Goal: Transaction & Acquisition: Purchase product/service

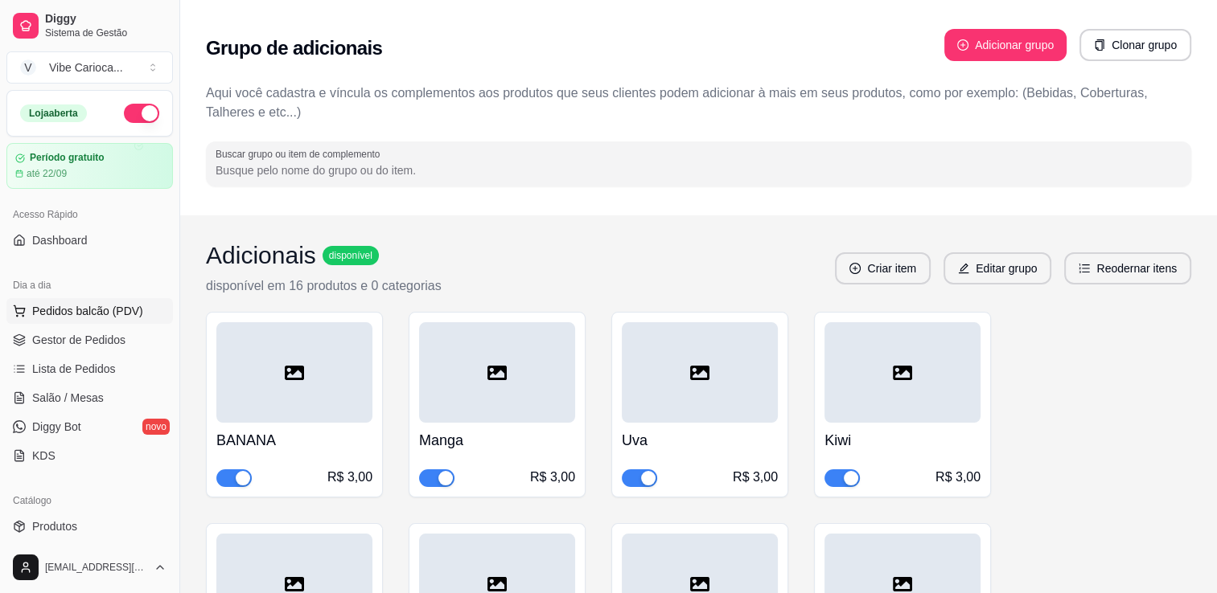
click at [96, 314] on span "Pedidos balcão (PDV)" at bounding box center [87, 311] width 111 height 16
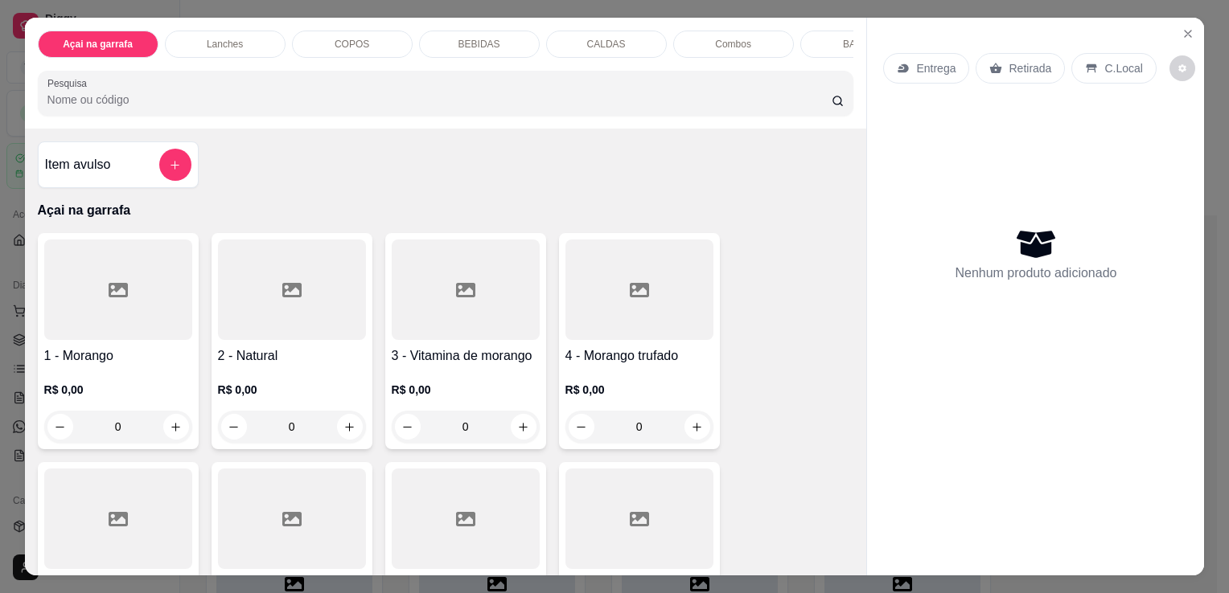
click at [339, 50] on div "COPOS" at bounding box center [352, 44] width 121 height 27
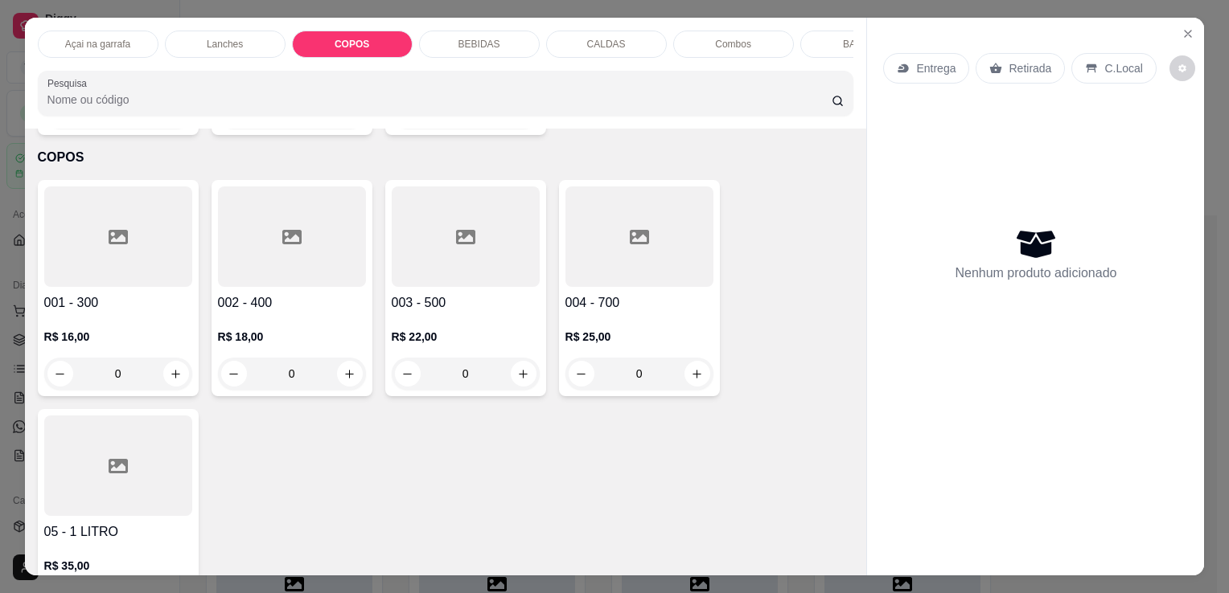
click at [493, 238] on div at bounding box center [466, 237] width 148 height 101
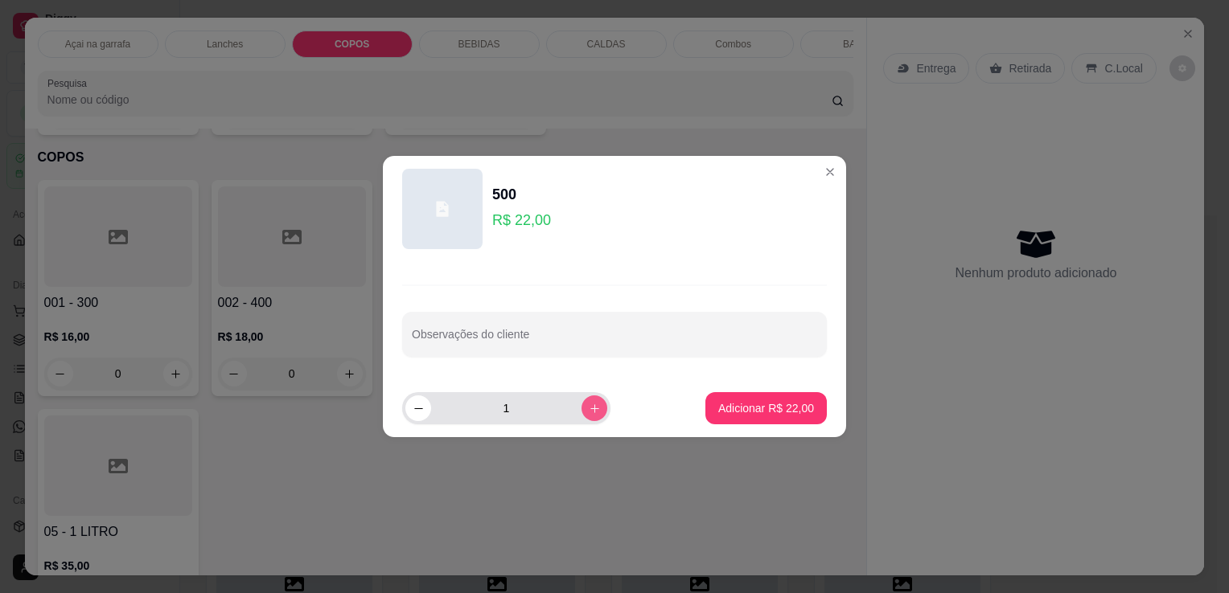
click at [581, 399] on button "increase-product-quantity" at bounding box center [594, 409] width 26 height 26
type input "2"
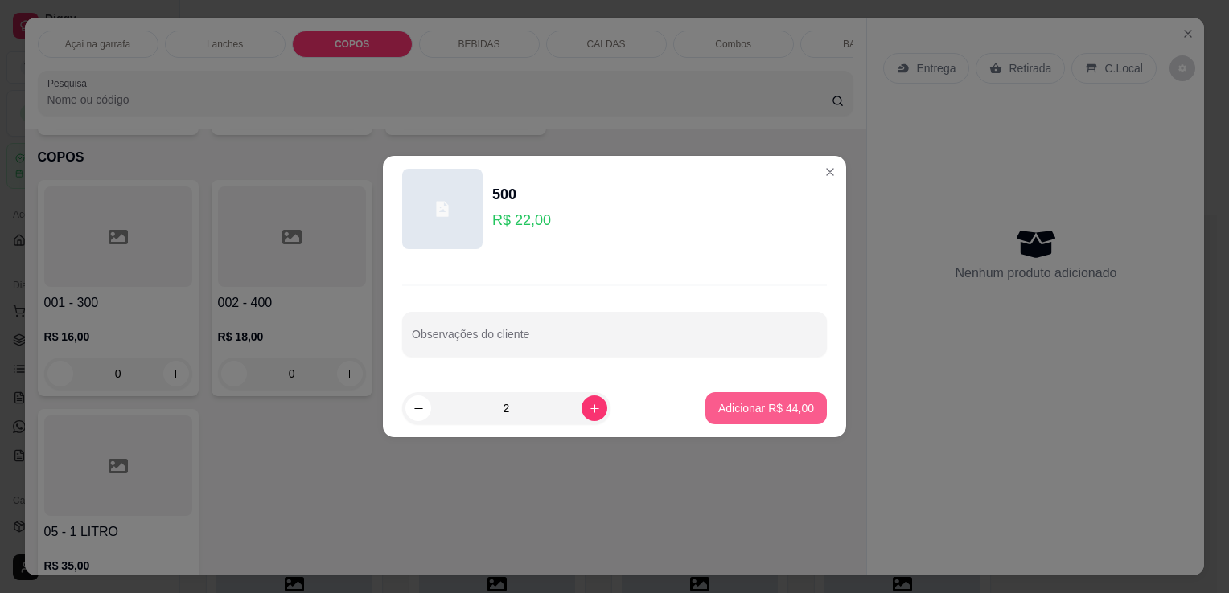
click at [729, 404] on p "Adicionar R$ 44,00" at bounding box center [766, 408] width 96 height 16
type input "2"
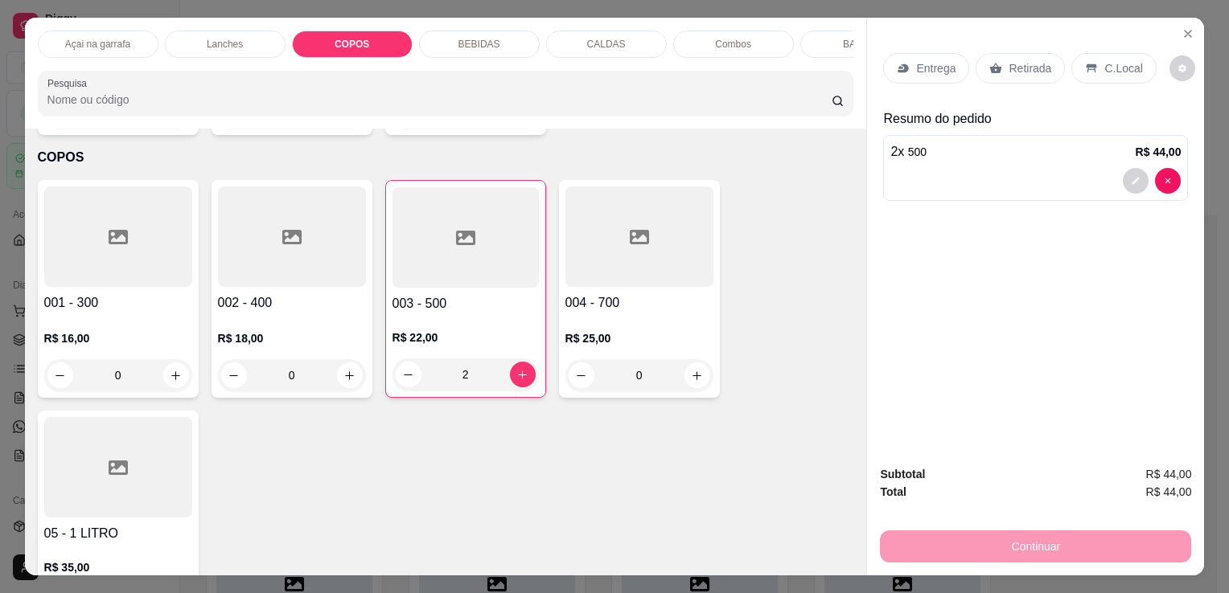
click at [1110, 63] on p "C.Local" at bounding box center [1123, 68] width 38 height 16
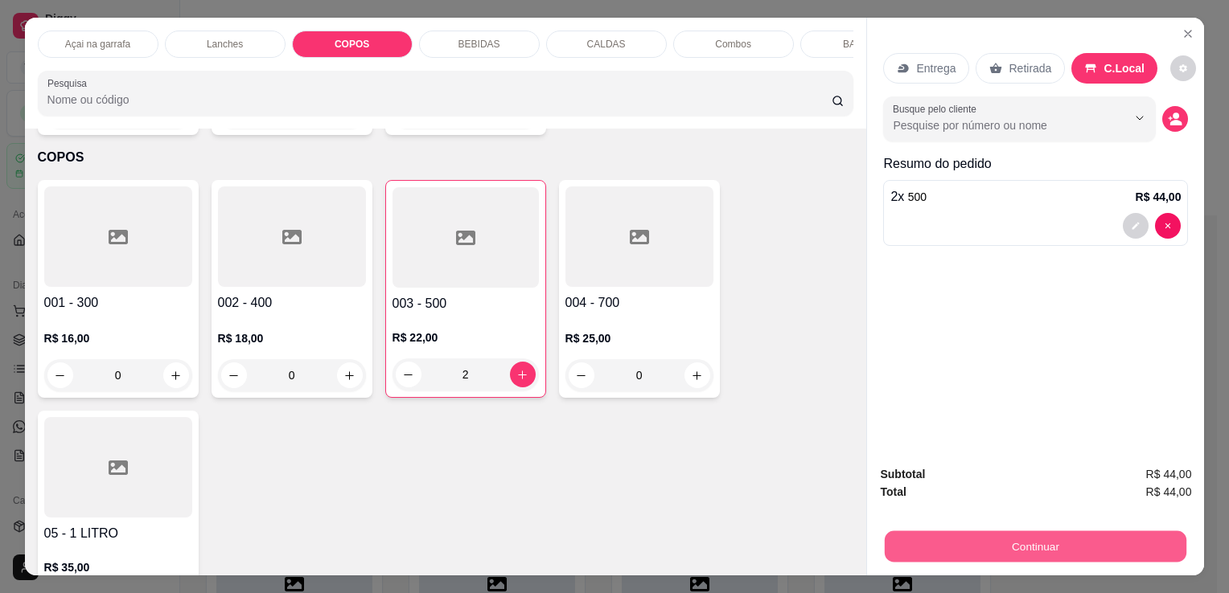
click at [1010, 542] on button "Continuar" at bounding box center [1035, 546] width 302 height 31
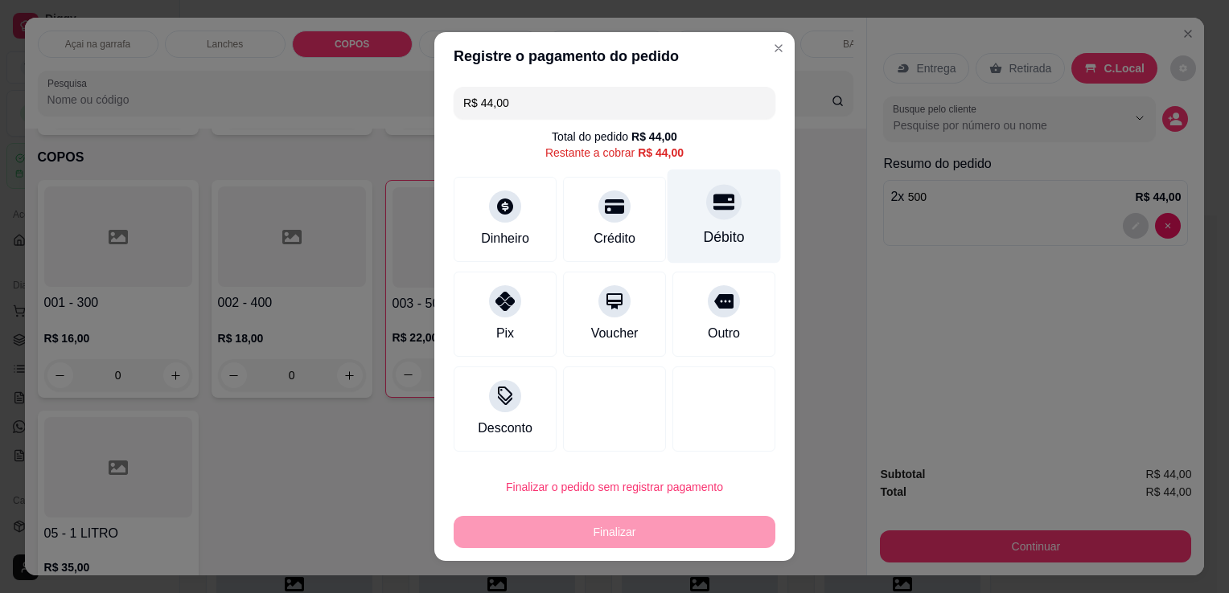
click at [714, 231] on div "Débito" at bounding box center [724, 237] width 41 height 21
type input "R$ 0,00"
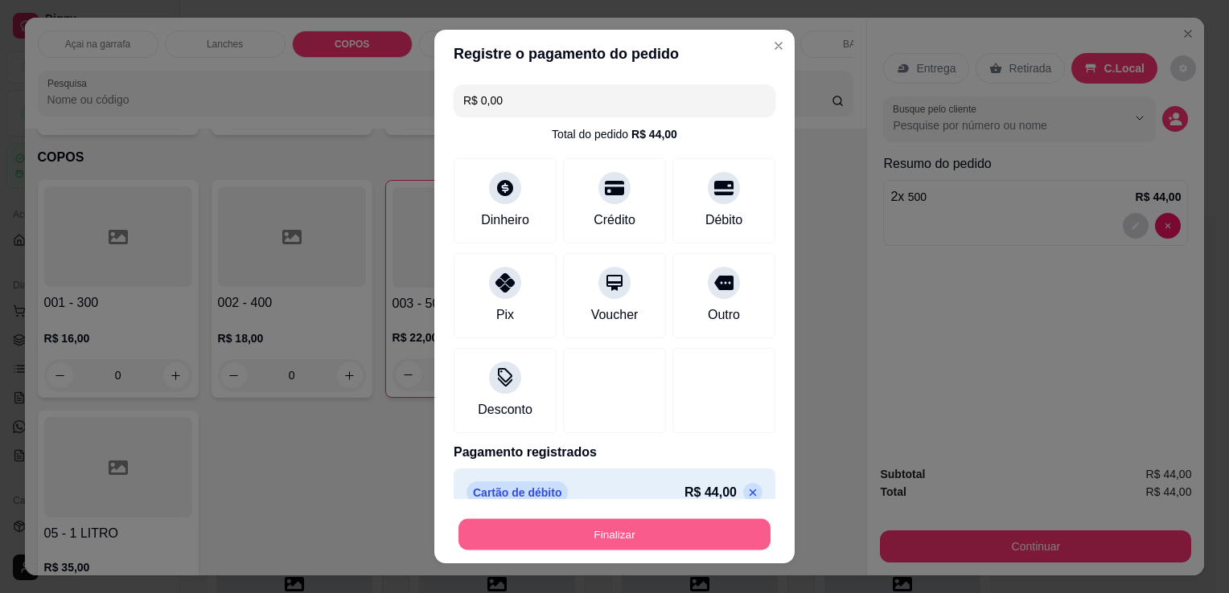
click at [664, 533] on button "Finalizar" at bounding box center [614, 534] width 312 height 31
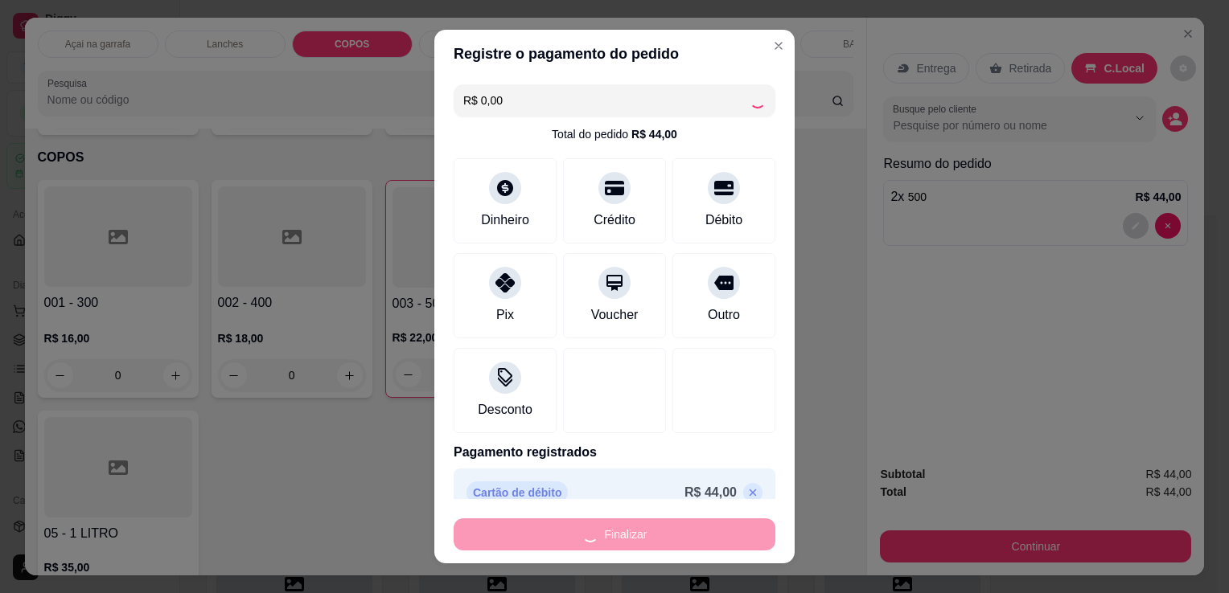
type input "0"
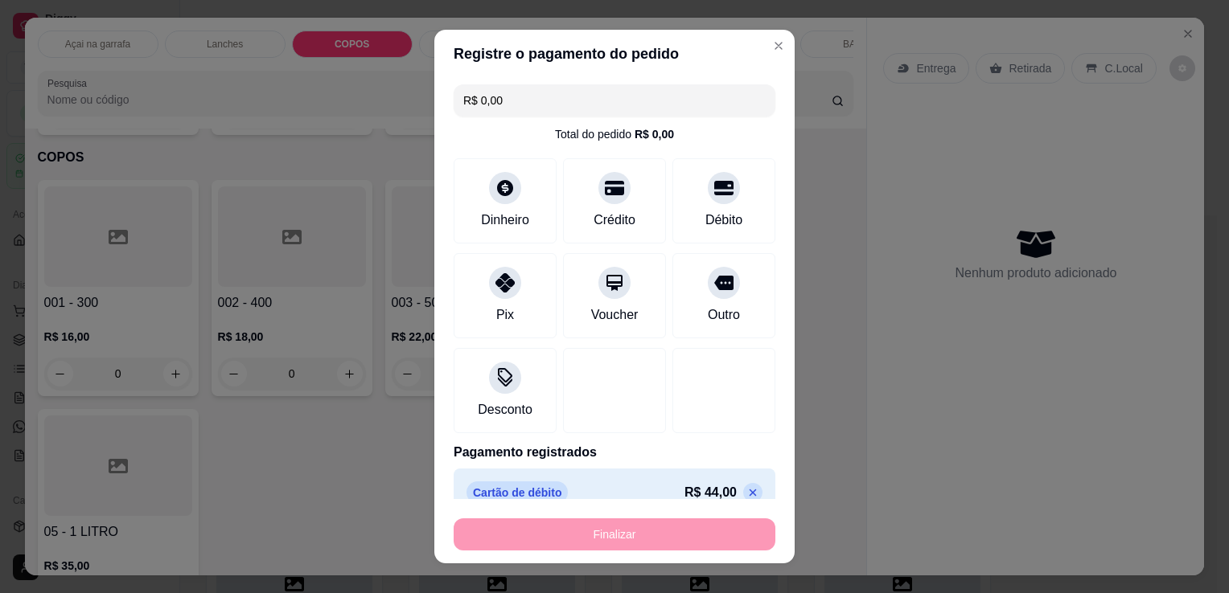
type input "-R$ 44,00"
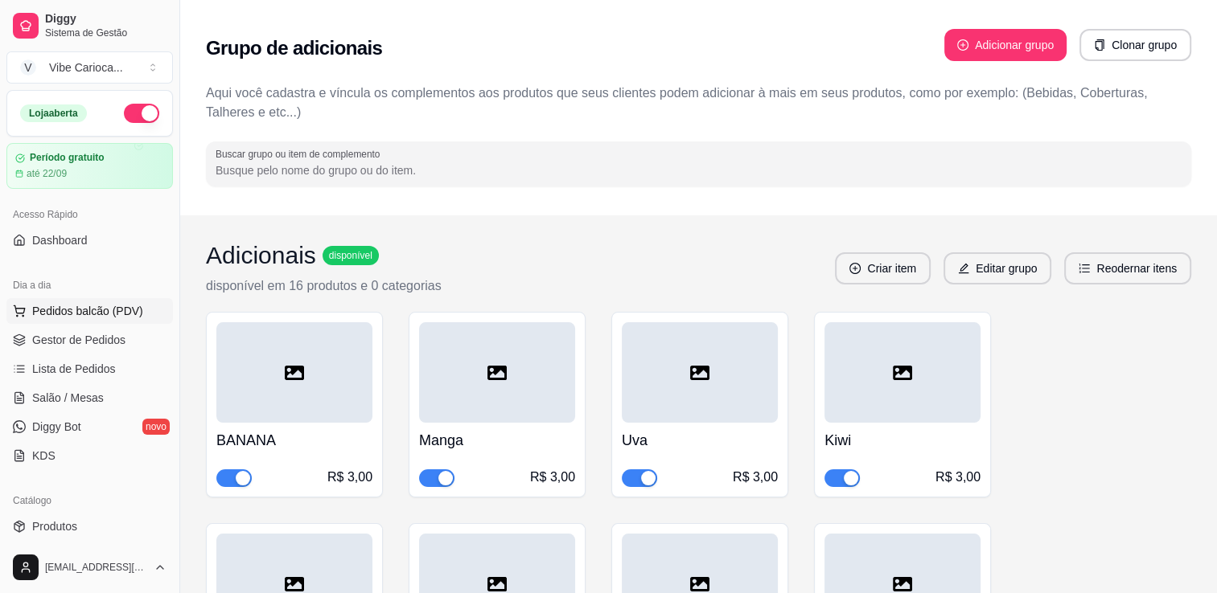
click at [67, 310] on span "Pedidos balcão (PDV)" at bounding box center [87, 311] width 111 height 16
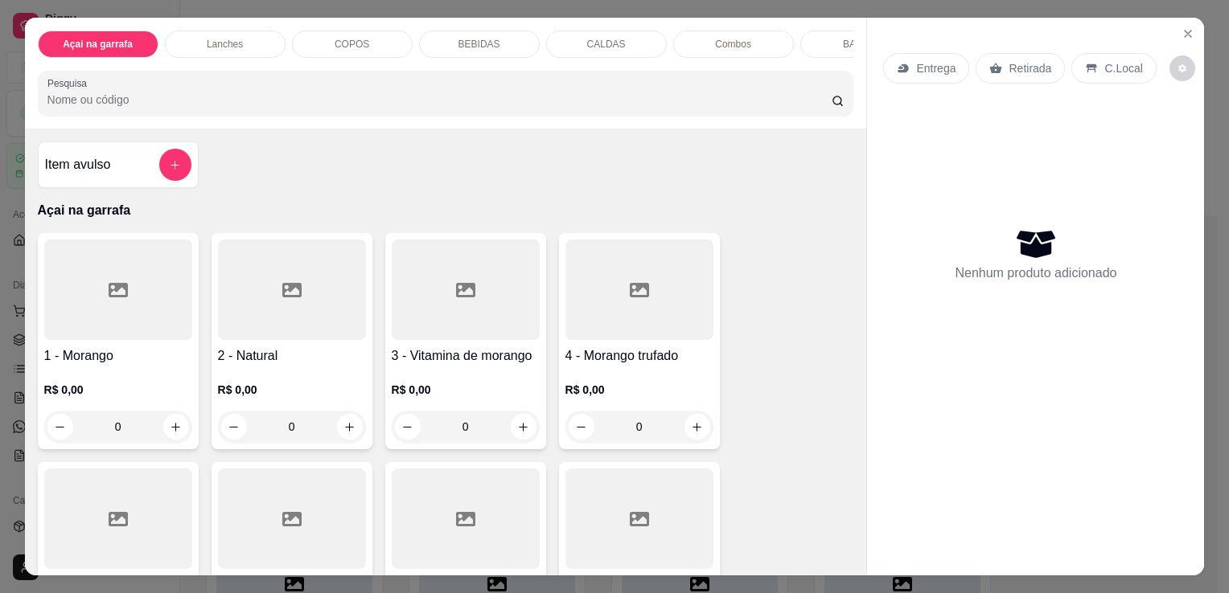
click at [375, 37] on div "COPOS" at bounding box center [352, 44] width 121 height 27
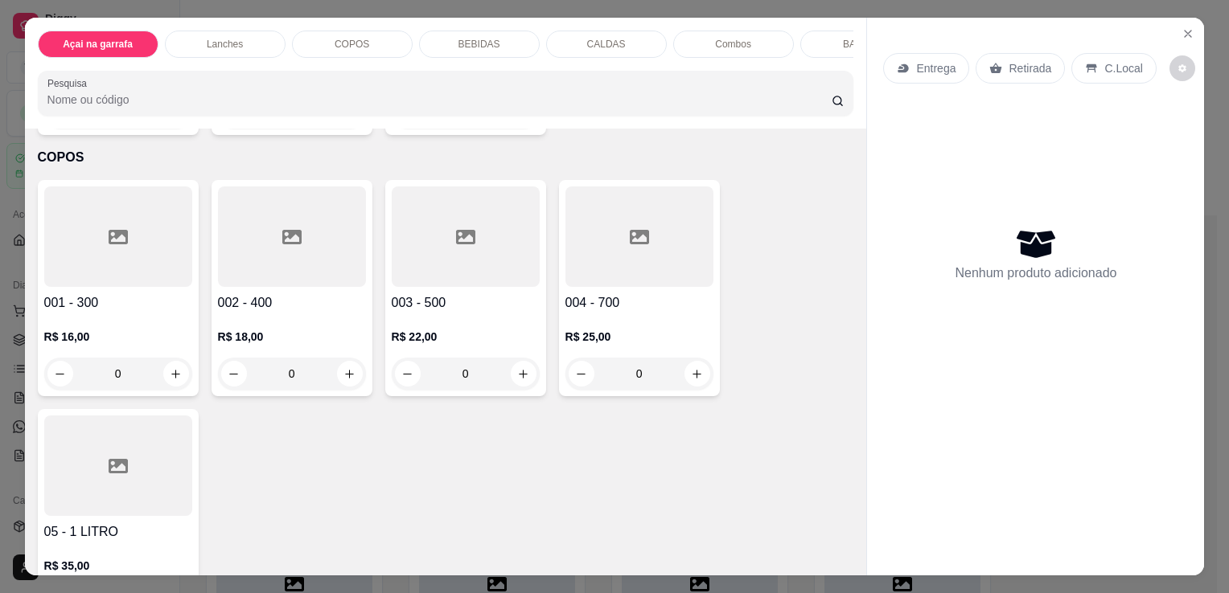
scroll to position [39, 0]
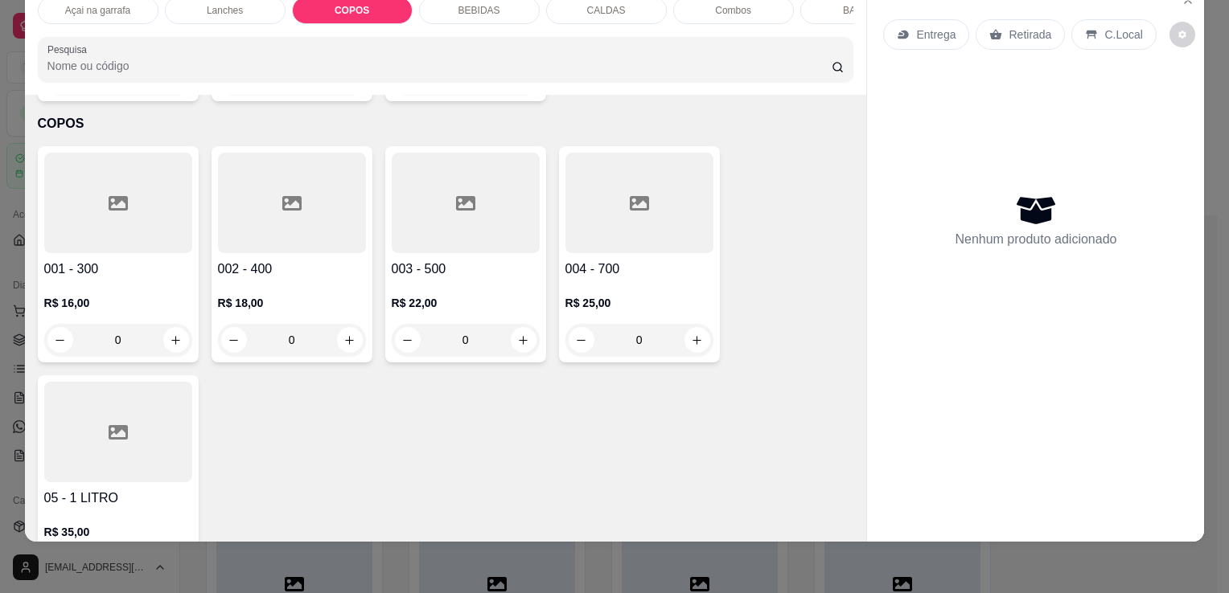
click at [154, 193] on div at bounding box center [118, 203] width 148 height 101
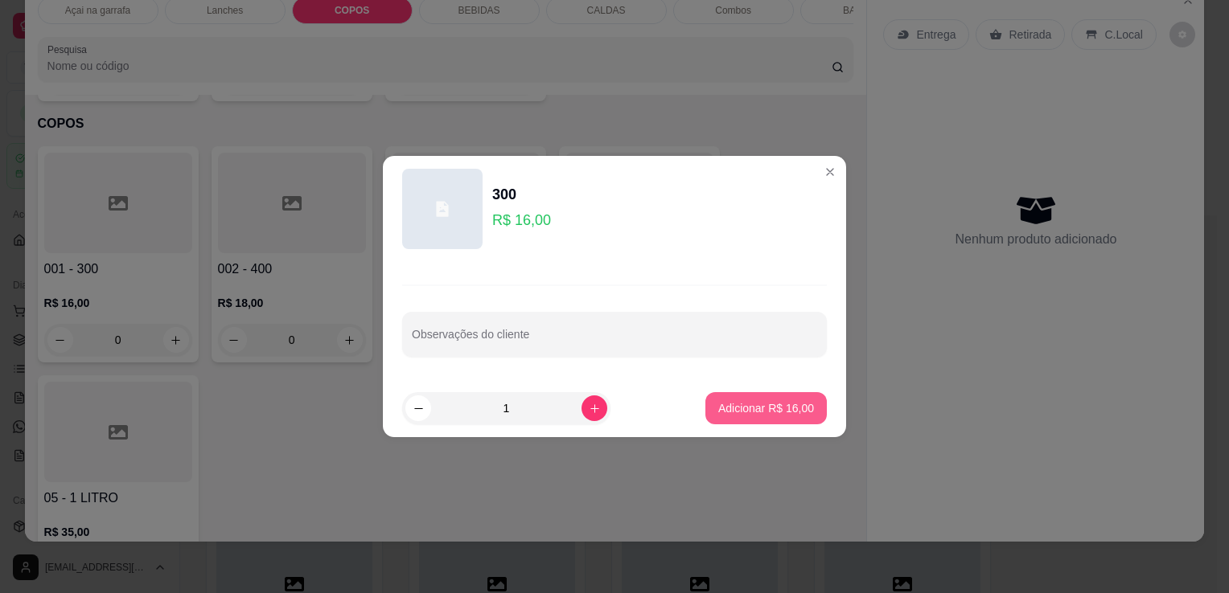
click at [761, 394] on button "Adicionar R$ 16,00" at bounding box center [765, 408] width 121 height 32
type input "1"
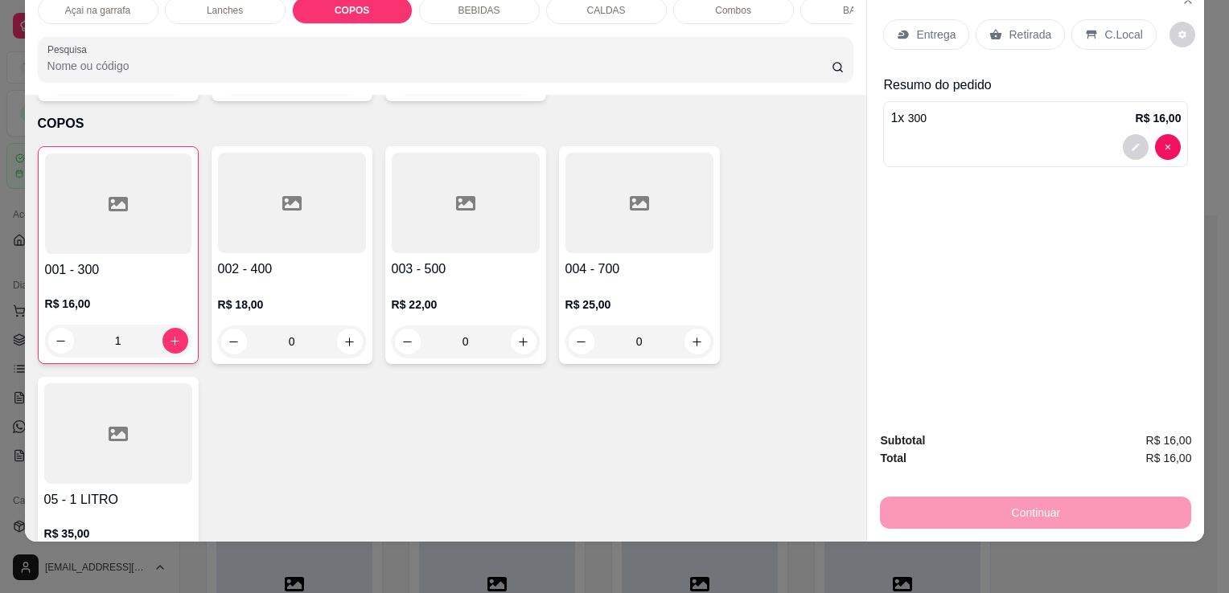
click at [1104, 27] on p "C.Local" at bounding box center [1123, 35] width 38 height 16
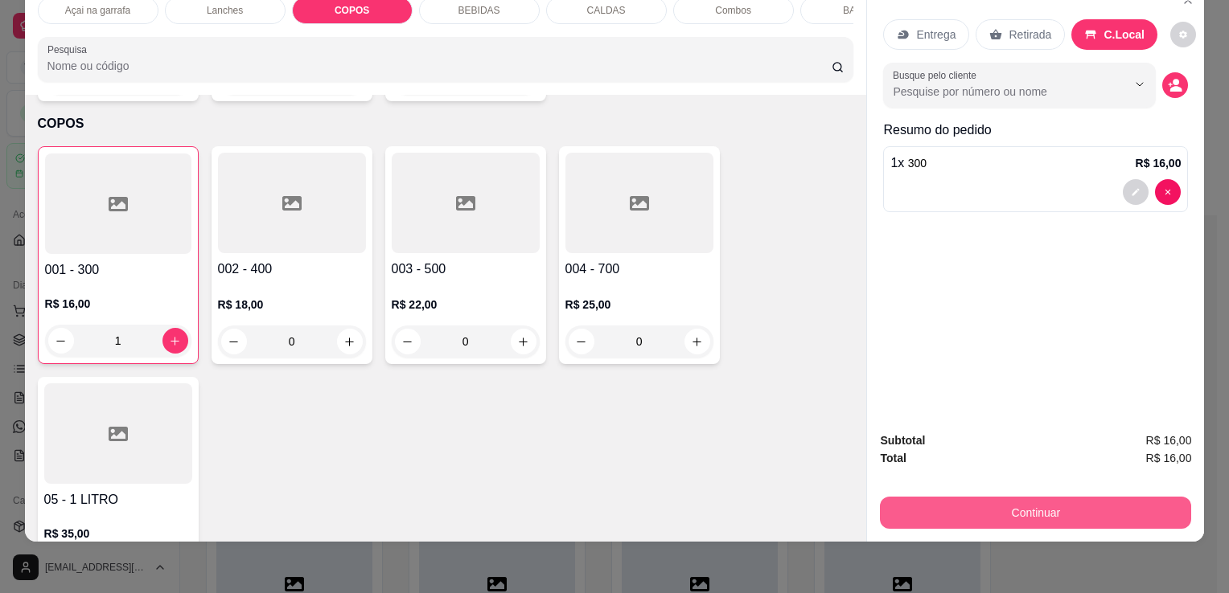
click at [1071, 499] on button "Continuar" at bounding box center [1035, 513] width 311 height 32
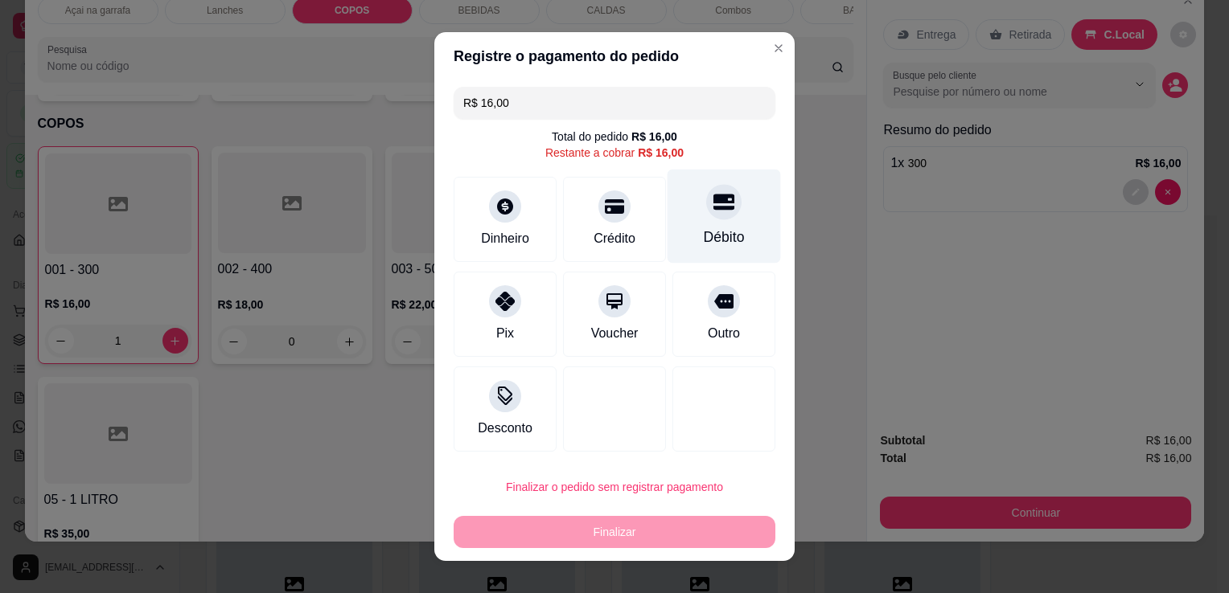
click at [718, 206] on div at bounding box center [723, 201] width 35 height 35
type input "R$ 0,00"
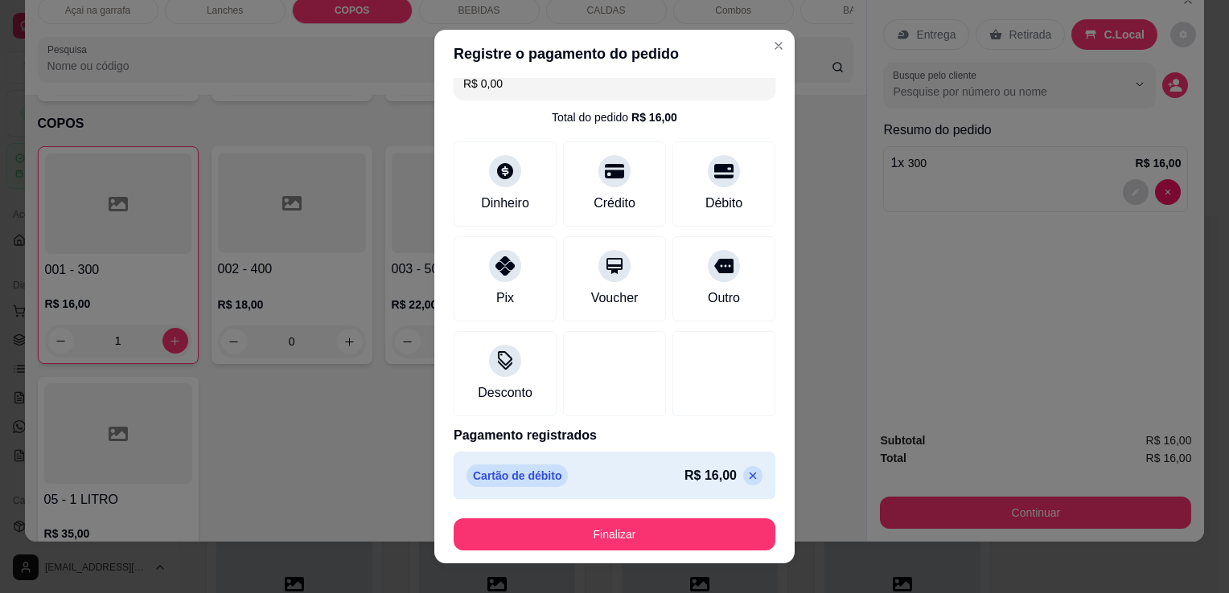
scroll to position [23, 0]
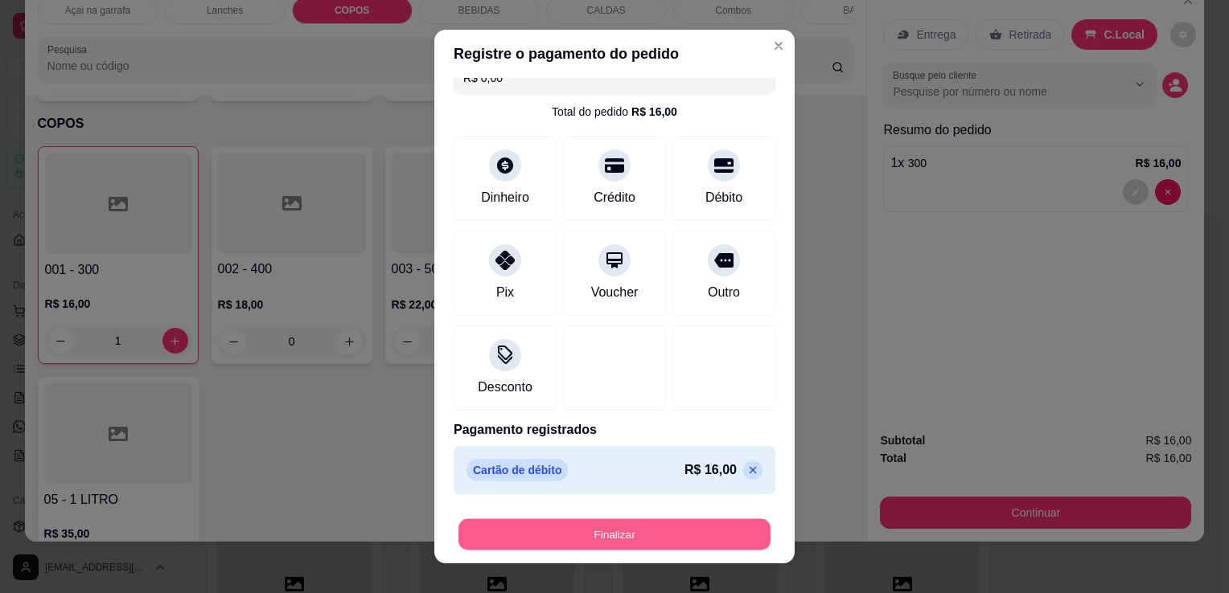
click at [670, 536] on button "Finalizar" at bounding box center [614, 534] width 312 height 31
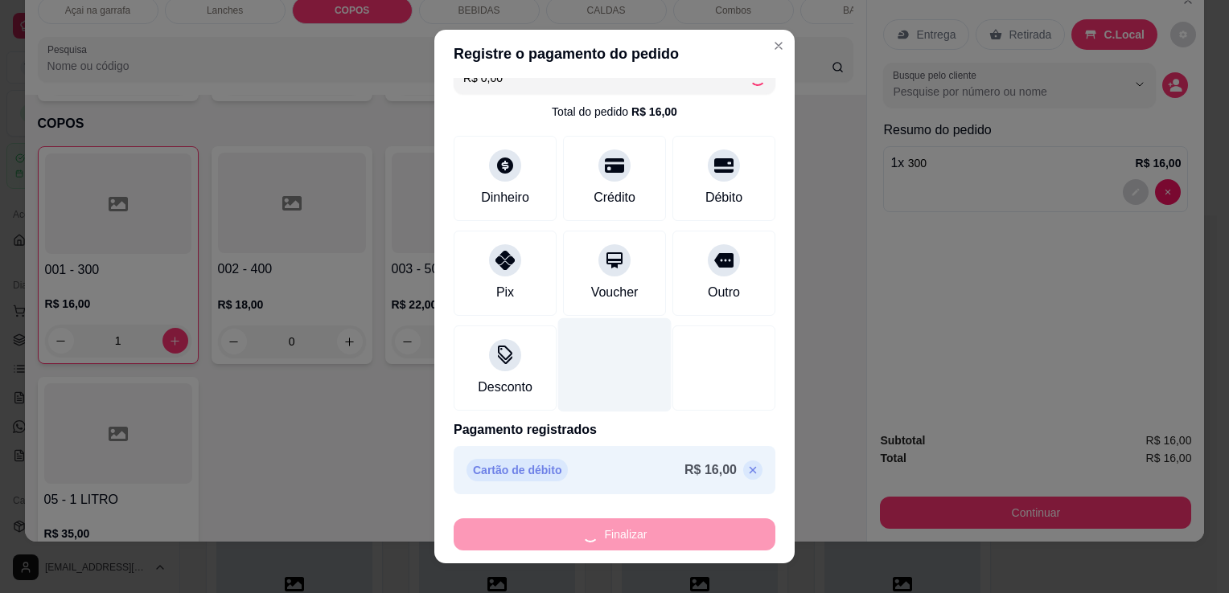
type input "0"
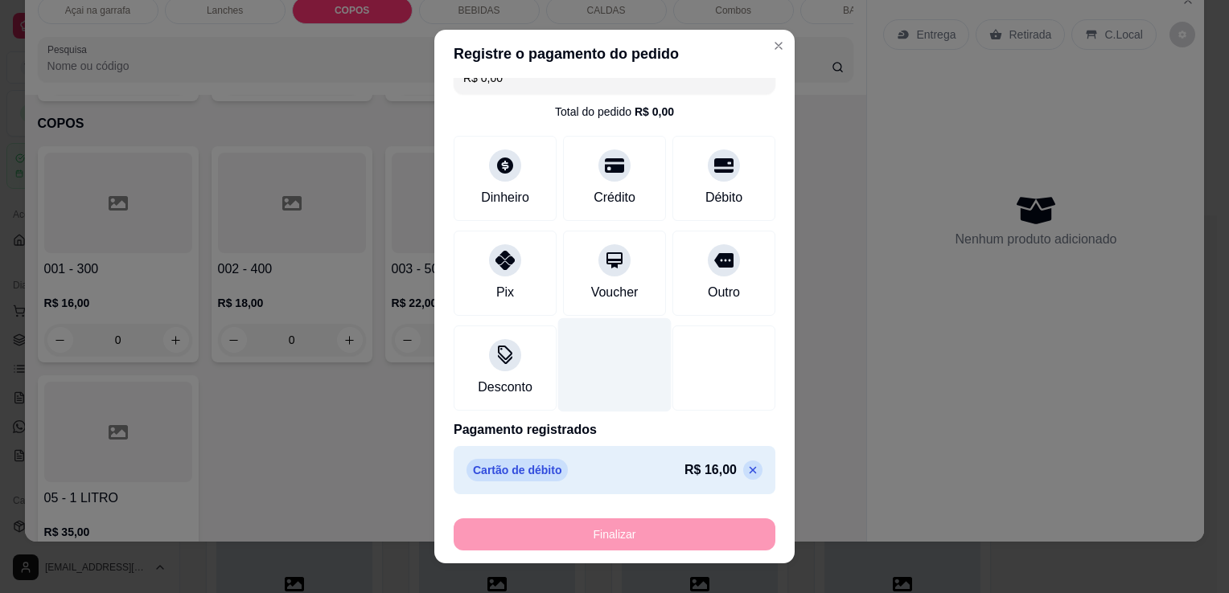
type input "-R$ 16,00"
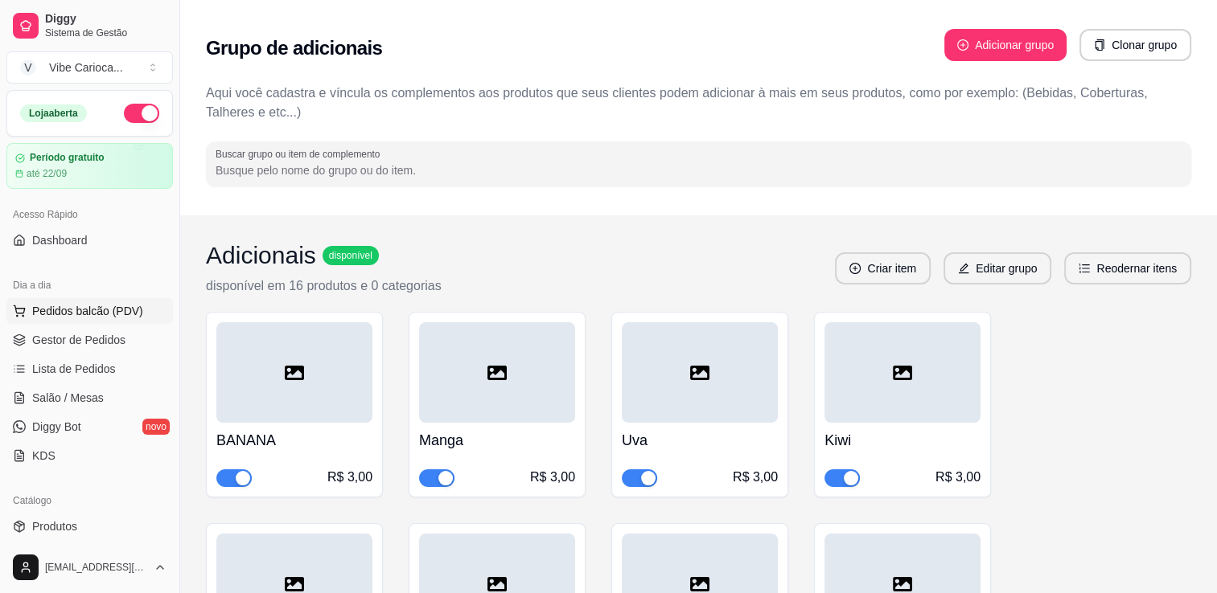
click at [98, 304] on span "Pedidos balcão (PDV)" at bounding box center [87, 311] width 111 height 16
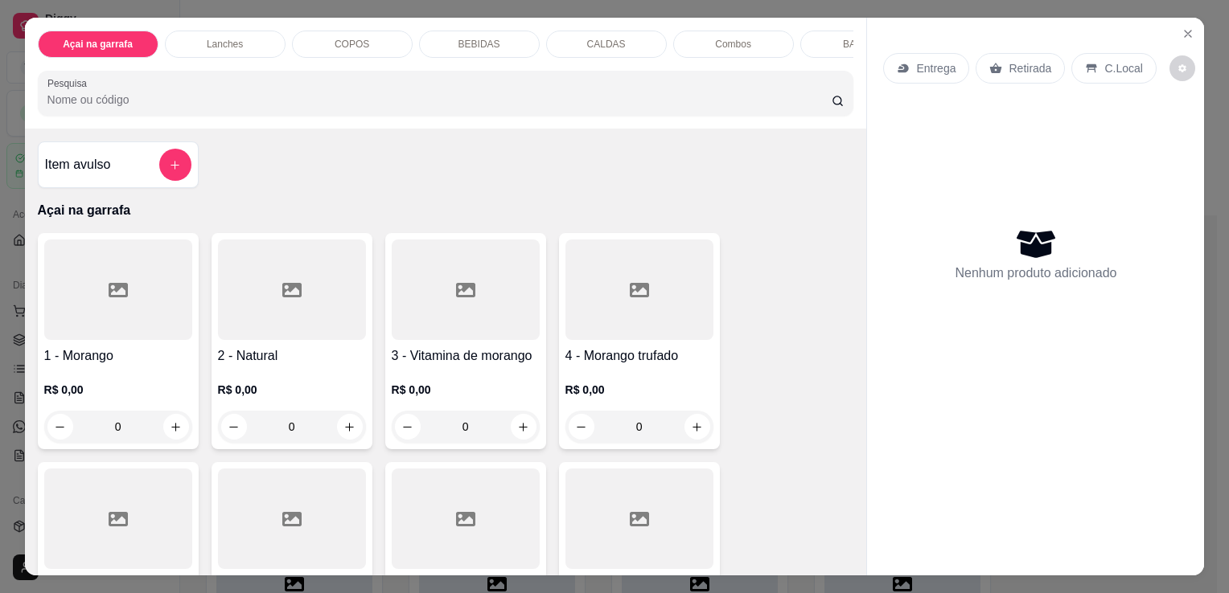
click at [351, 38] on p "COPOS" at bounding box center [351, 44] width 35 height 13
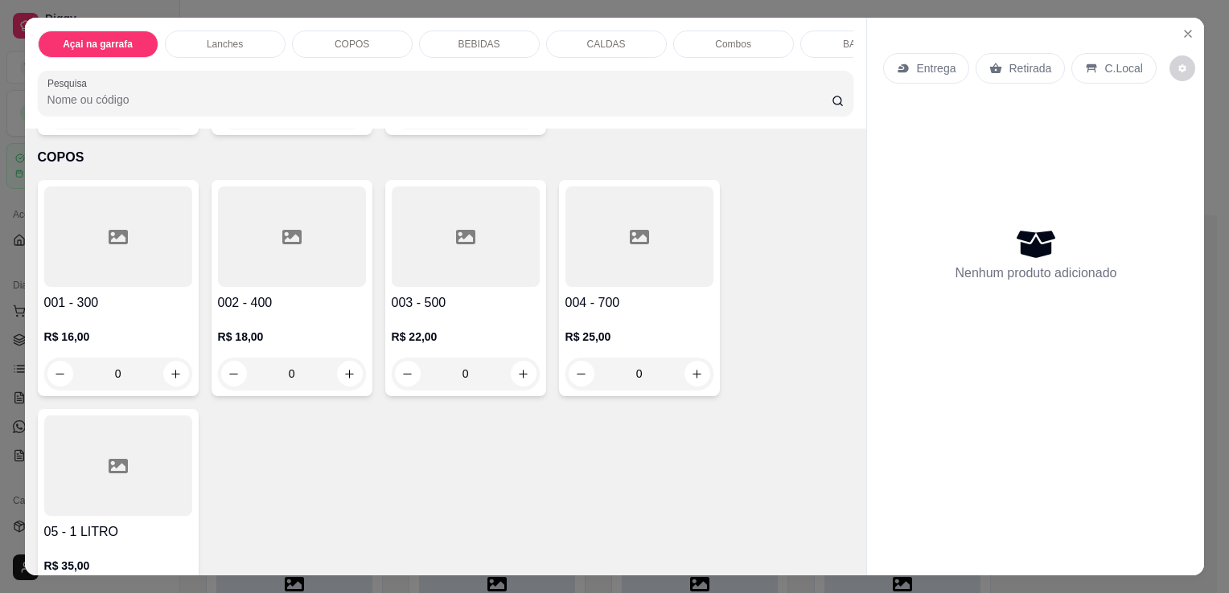
scroll to position [39, 0]
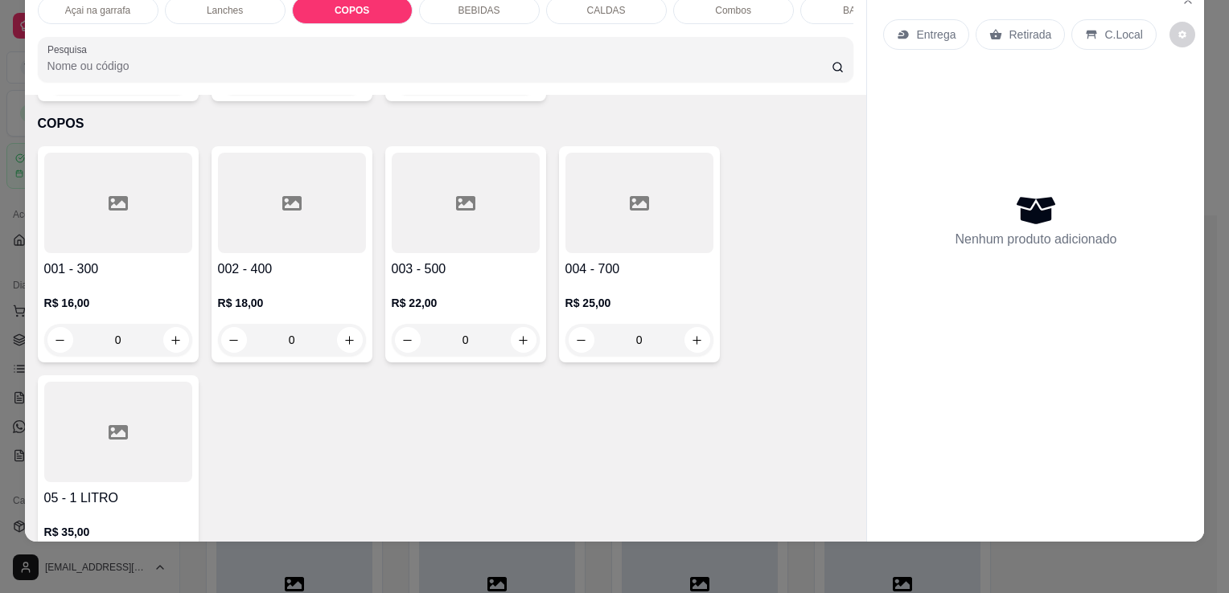
click at [636, 204] on div at bounding box center [639, 203] width 148 height 101
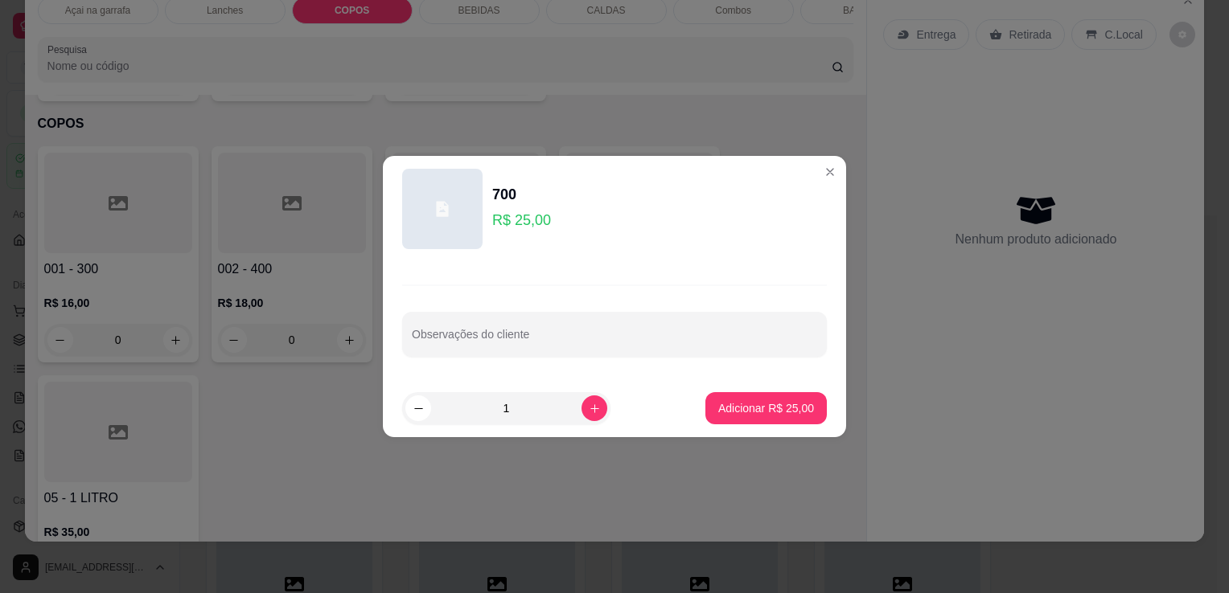
click at [751, 425] on footer "1 Adicionar R$ 25,00" at bounding box center [614, 409] width 463 height 58
click at [589, 406] on icon "increase-product-quantity" at bounding box center [595, 409] width 12 height 12
type input "2"
click at [728, 408] on p "Adicionar R$ 50,00" at bounding box center [766, 408] width 96 height 16
type input "2"
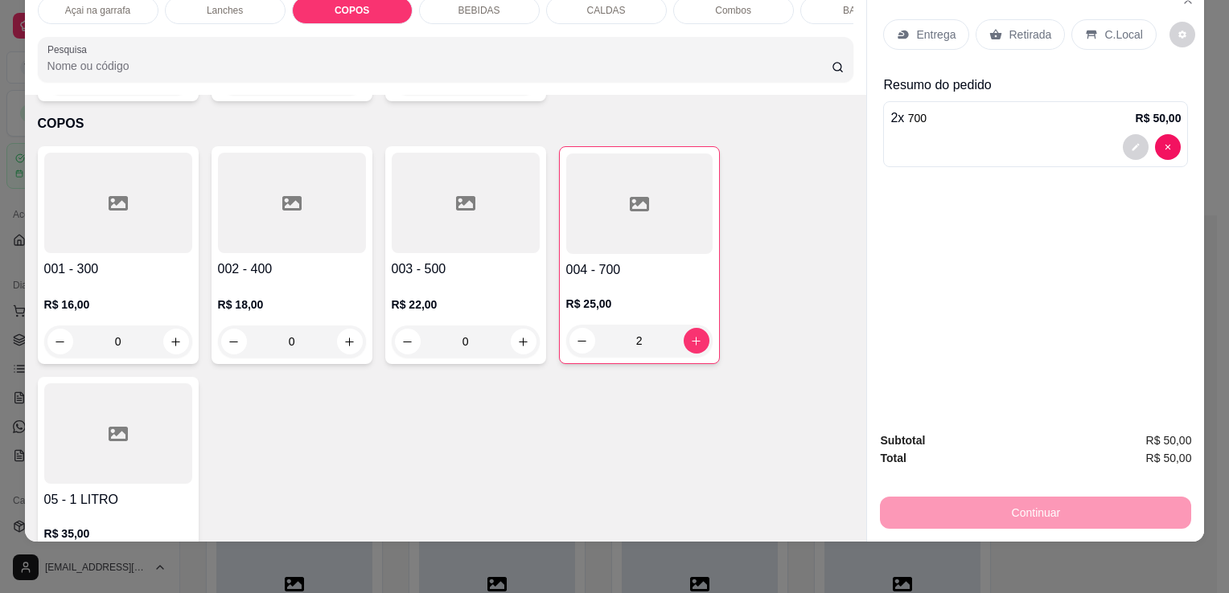
click at [1110, 27] on p "C.Local" at bounding box center [1123, 35] width 38 height 16
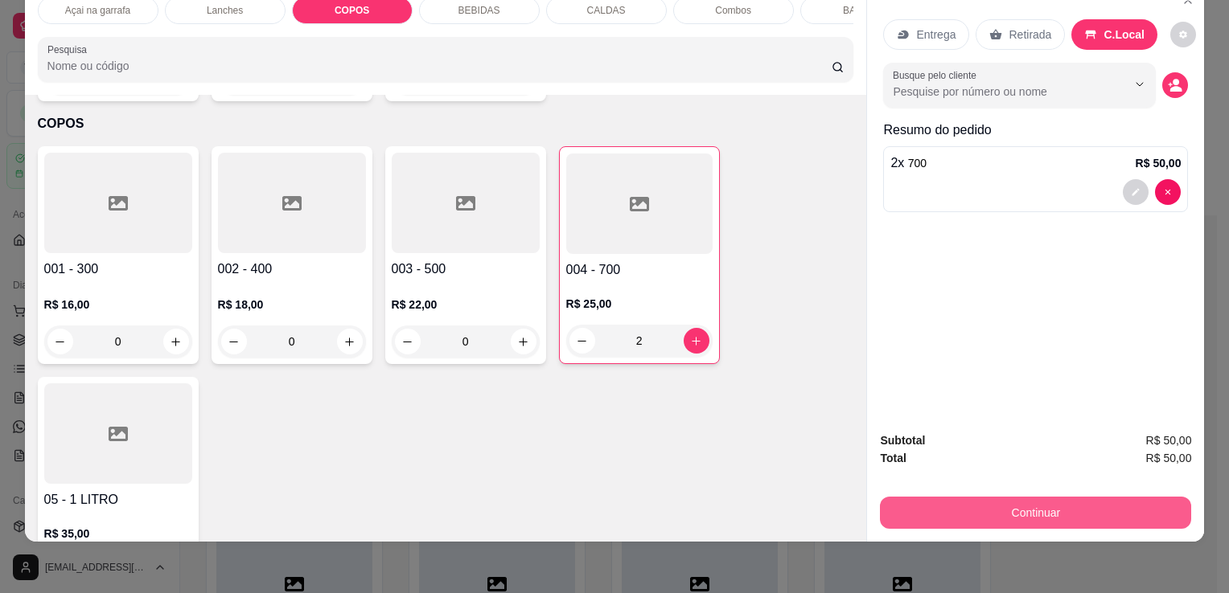
click at [1048, 507] on button "Continuar" at bounding box center [1035, 513] width 311 height 32
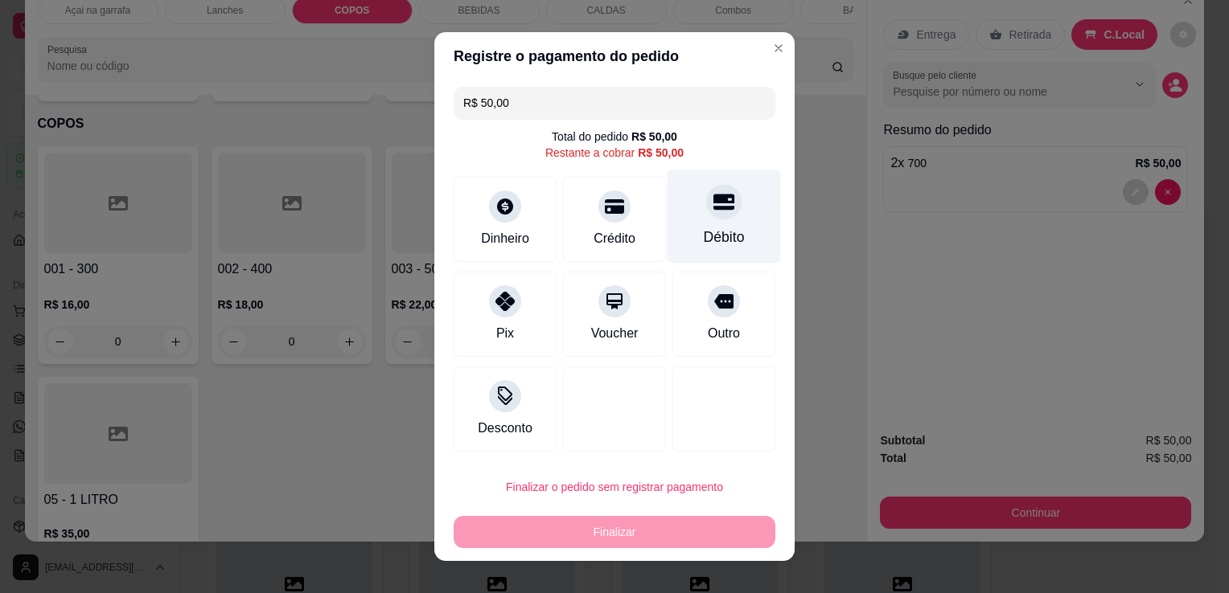
click at [673, 233] on div "Débito" at bounding box center [723, 217] width 113 height 94
type input "R$ 0,00"
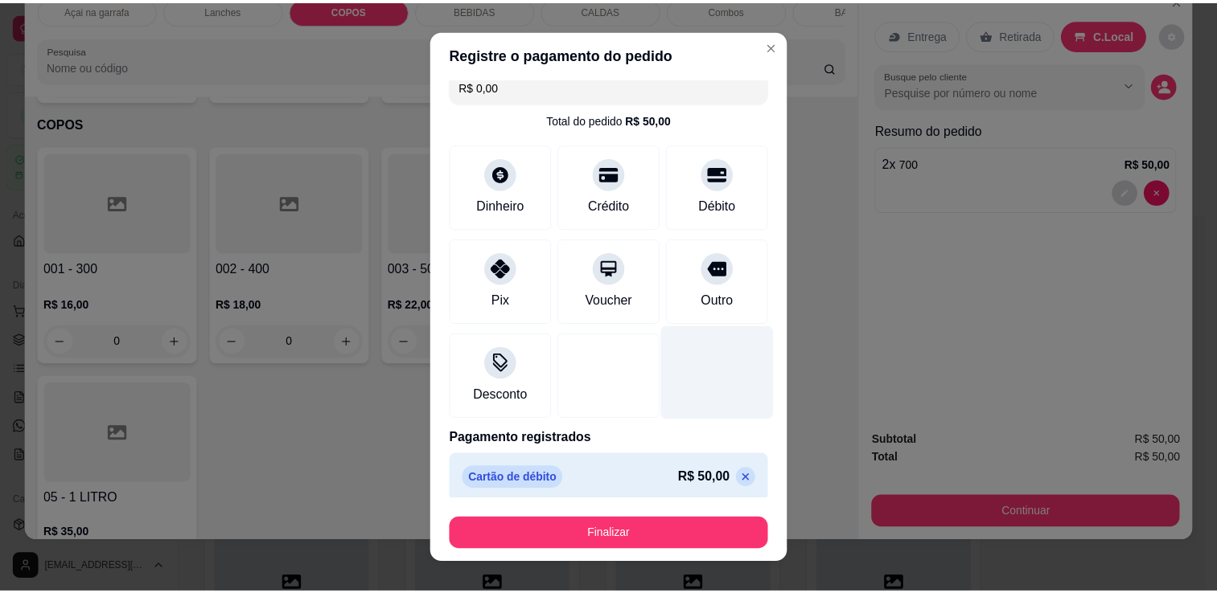
scroll to position [23, 0]
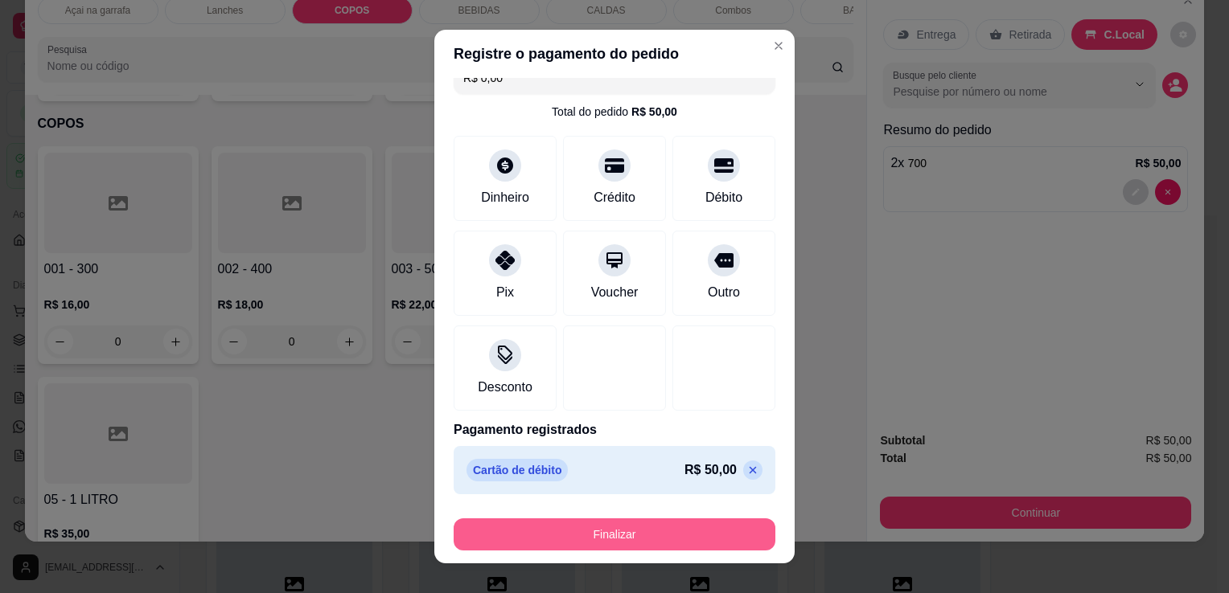
click at [651, 548] on button "Finalizar" at bounding box center [614, 535] width 322 height 32
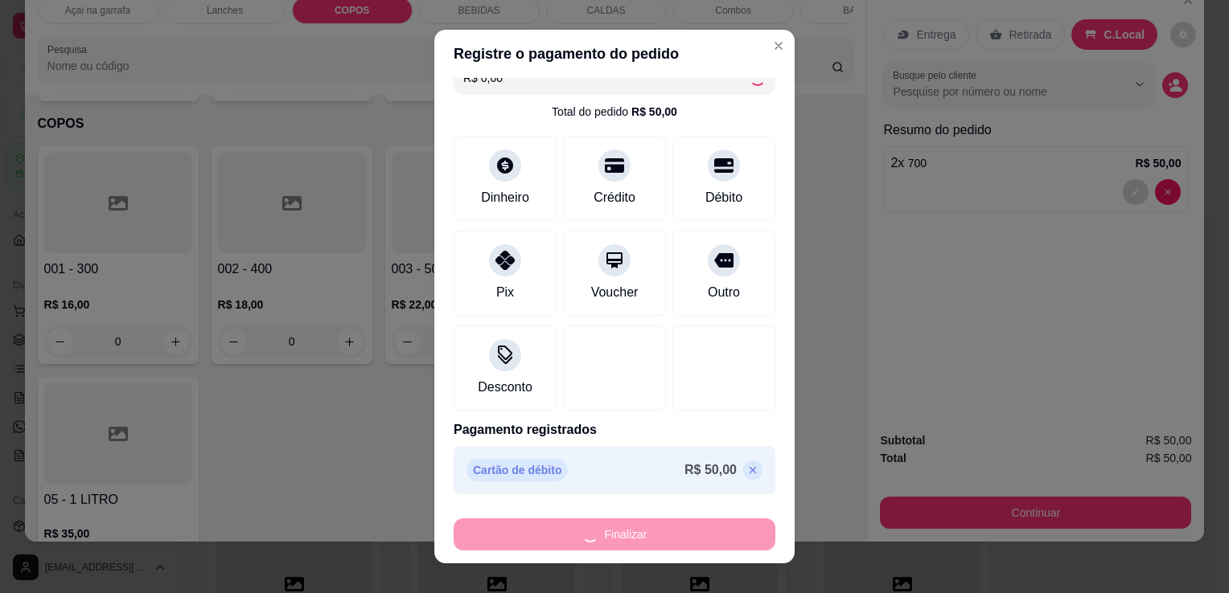
type input "0"
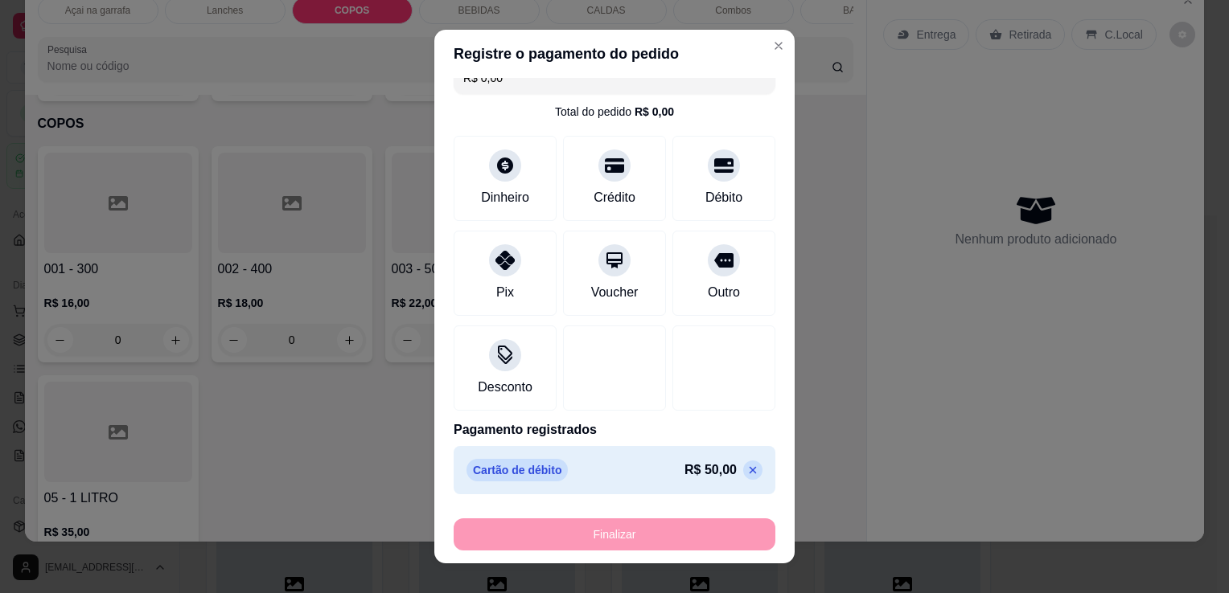
type input "-R$ 50,00"
